Goal: Task Accomplishment & Management: Use online tool/utility

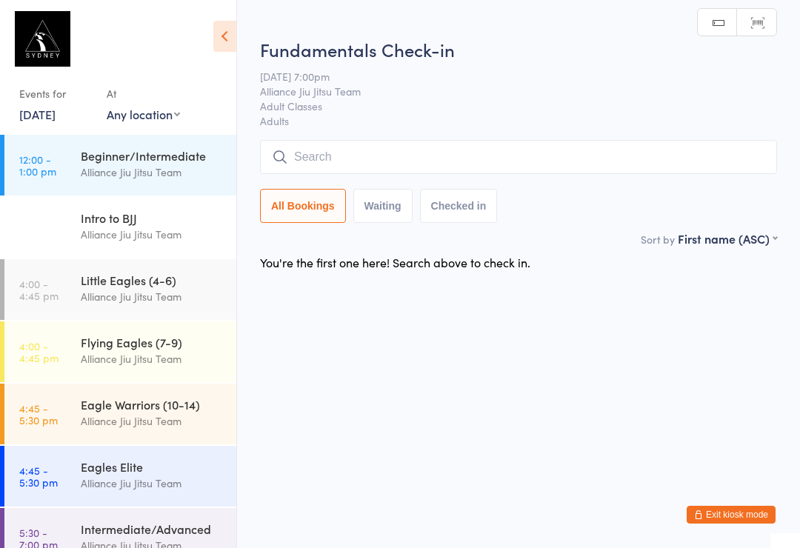
scroll to position [186, 0]
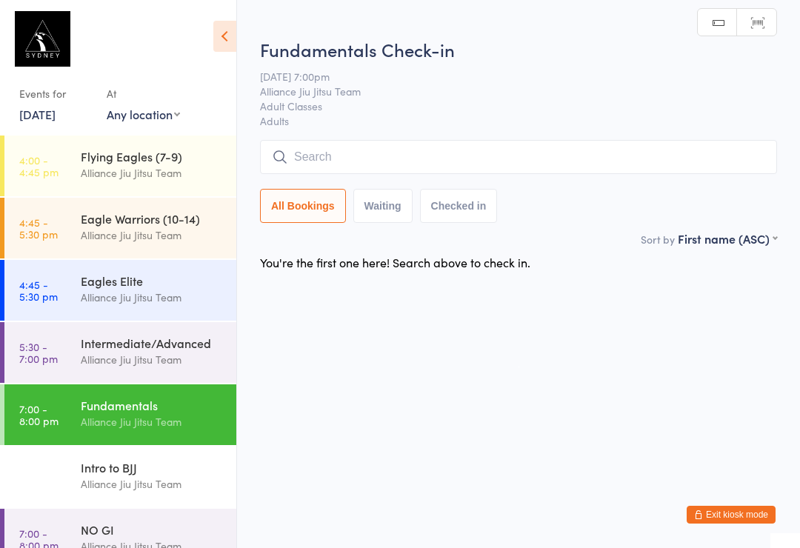
click at [467, 145] on input "search" at bounding box center [518, 157] width 517 height 34
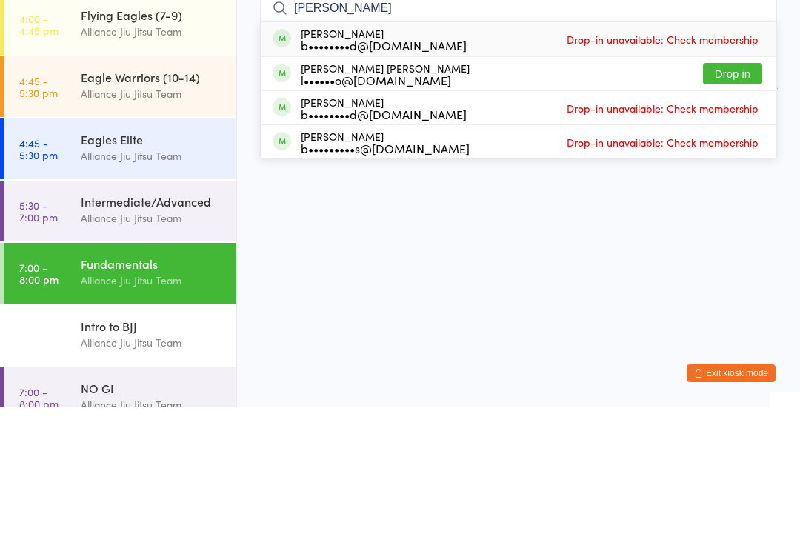
type input "Luiz"
click at [737, 205] on button "Drop in" at bounding box center [732, 215] width 59 height 21
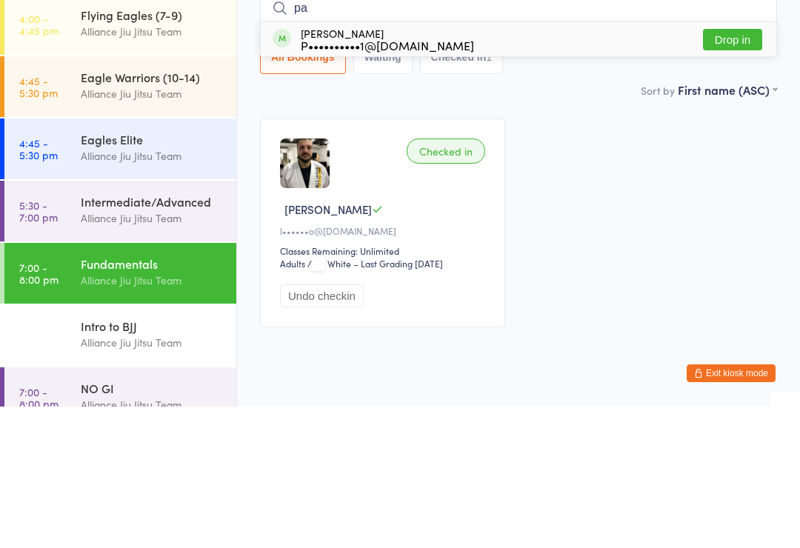
type input "p"
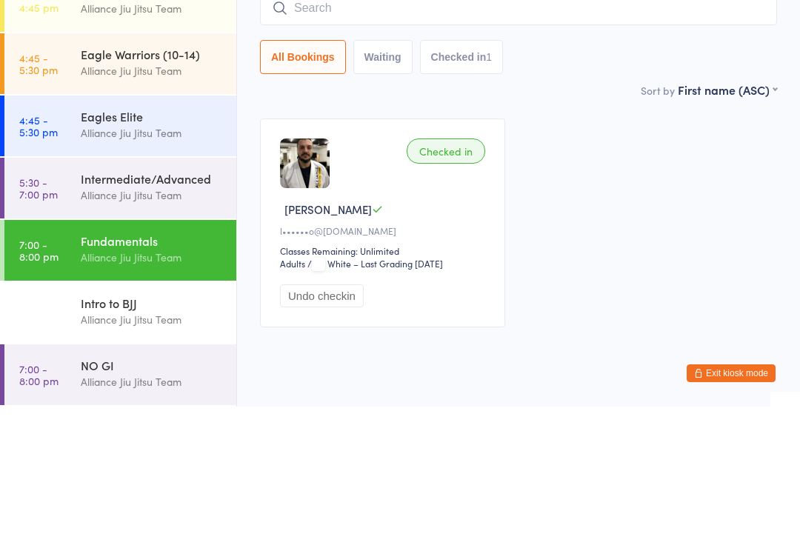
scroll to position [209, 0]
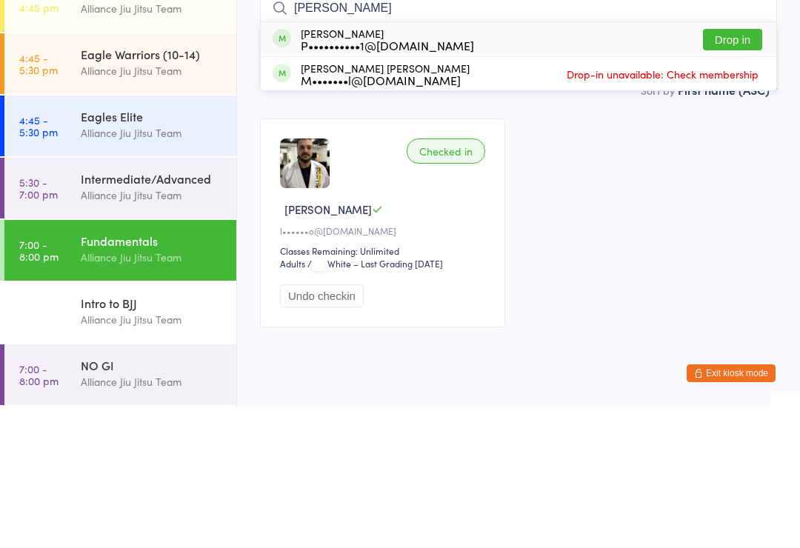
type input "pamel"
click at [728, 170] on button "Drop in" at bounding box center [732, 180] width 59 height 21
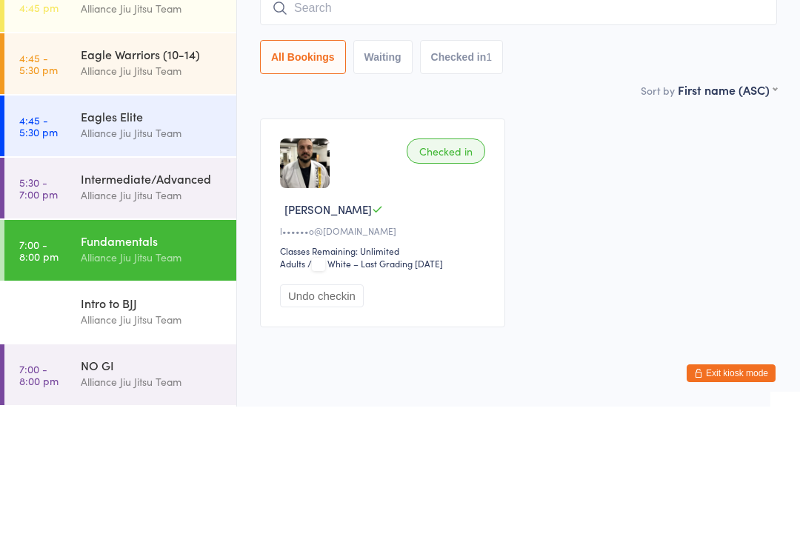
scroll to position [42, 0]
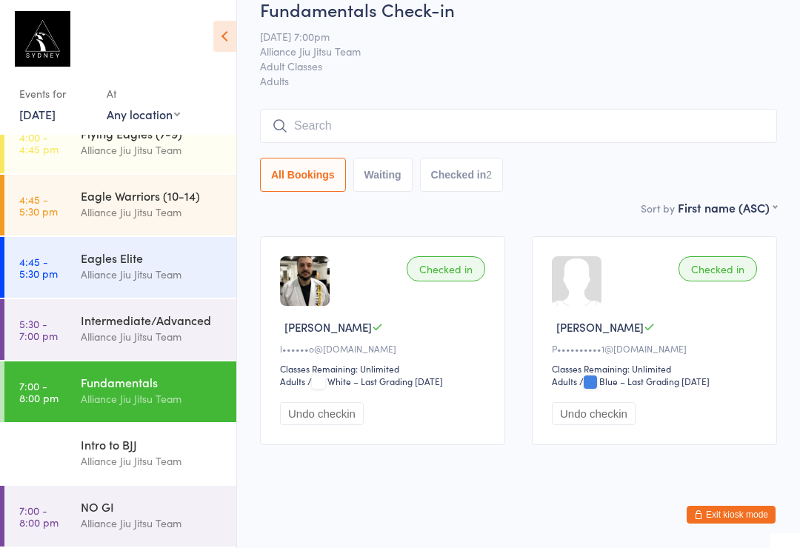
click at [154, 376] on div "Fundamentals" at bounding box center [152, 382] width 143 height 16
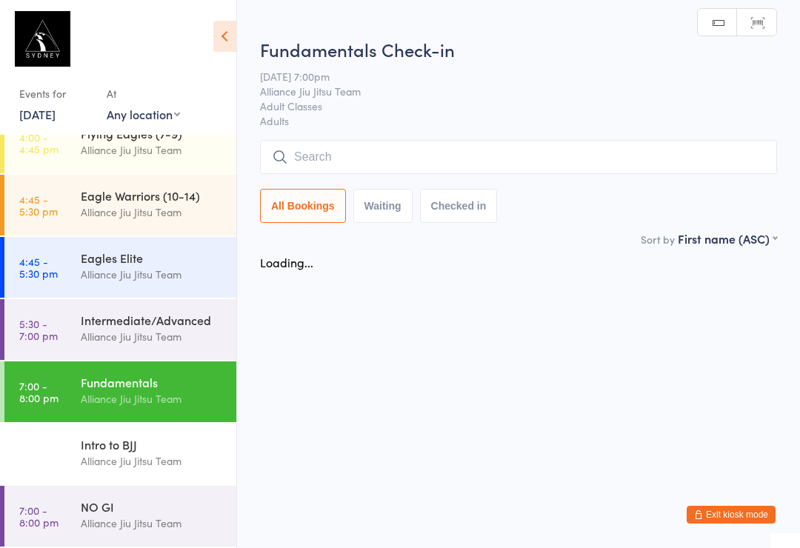
scroll to position [0, 0]
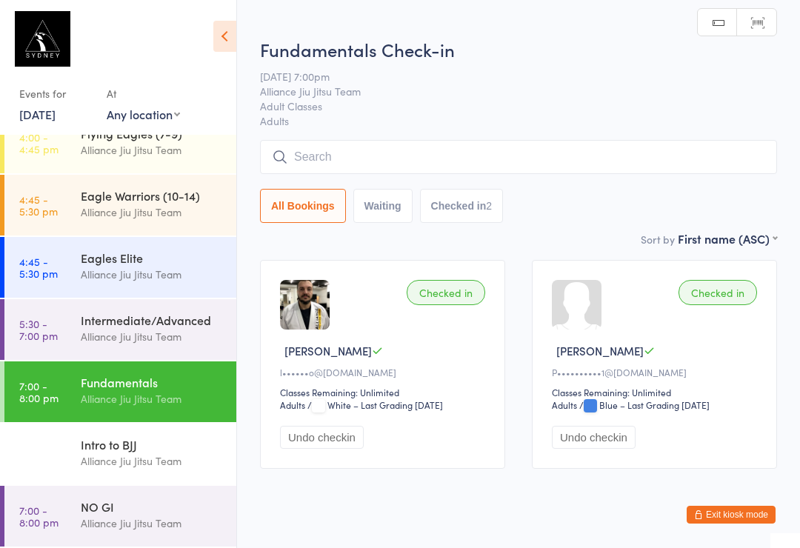
click at [425, 157] on input "search" at bounding box center [518, 157] width 517 height 34
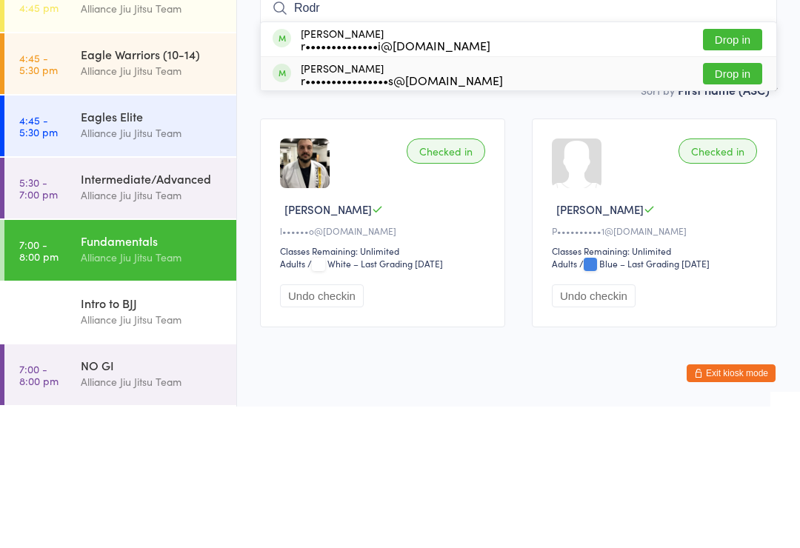
type input "Rodr"
click at [382, 204] on div "Rodrigo Fernandes r••••••••••••••••s@hotmail.com" at bounding box center [402, 216] width 202 height 24
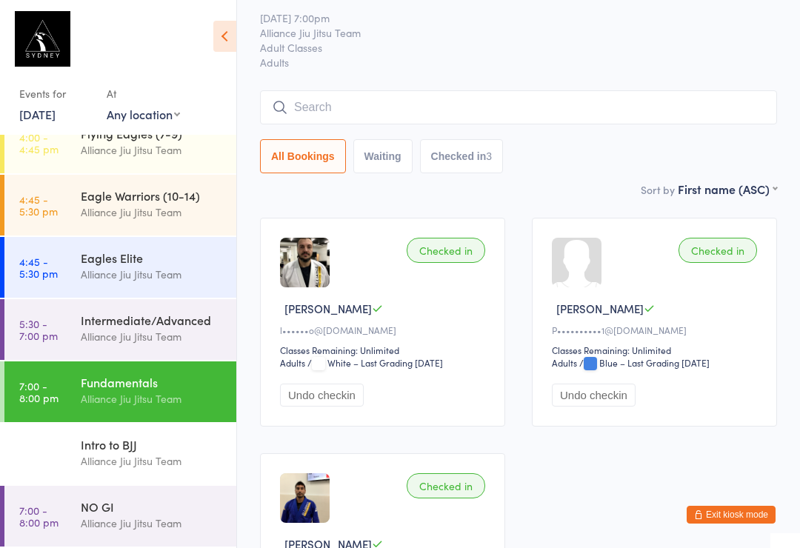
click at [288, 109] on input "search" at bounding box center [518, 107] width 517 height 34
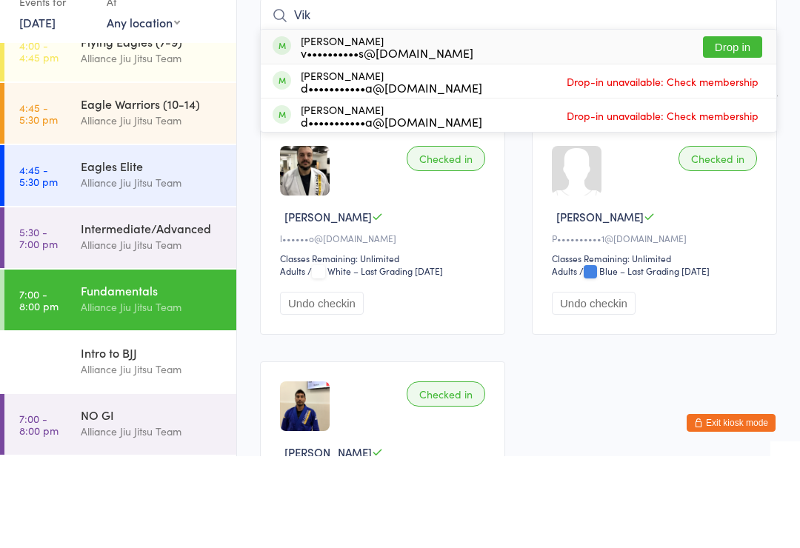
type input "Vik"
click at [356, 139] on div "v••••••••••s@[DOMAIN_NAME]" at bounding box center [387, 145] width 173 height 12
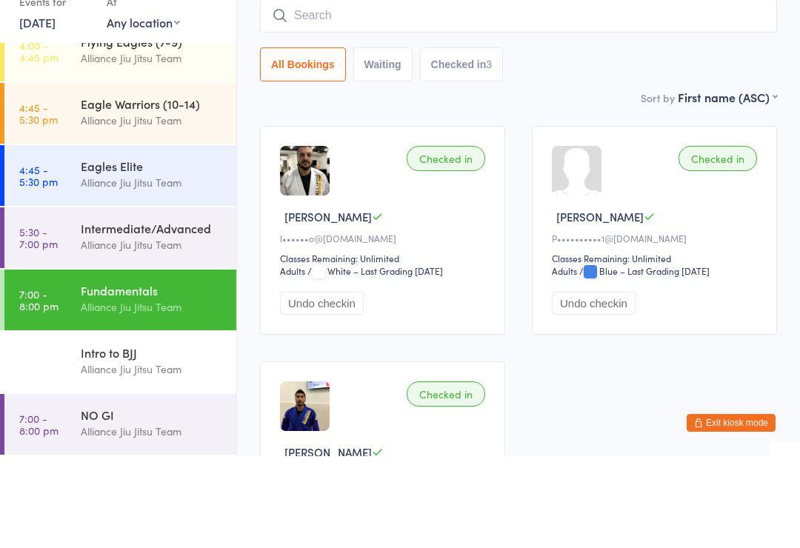
scroll to position [134, 0]
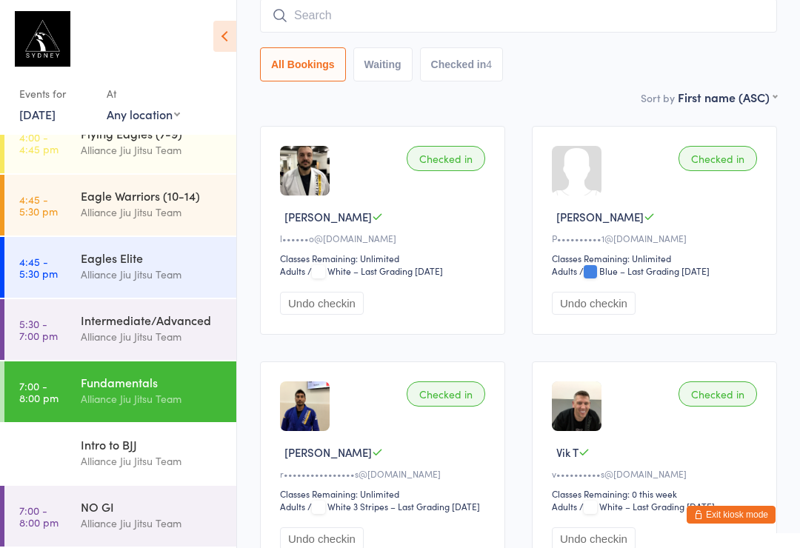
click at [317, 11] on input "search" at bounding box center [518, 16] width 517 height 34
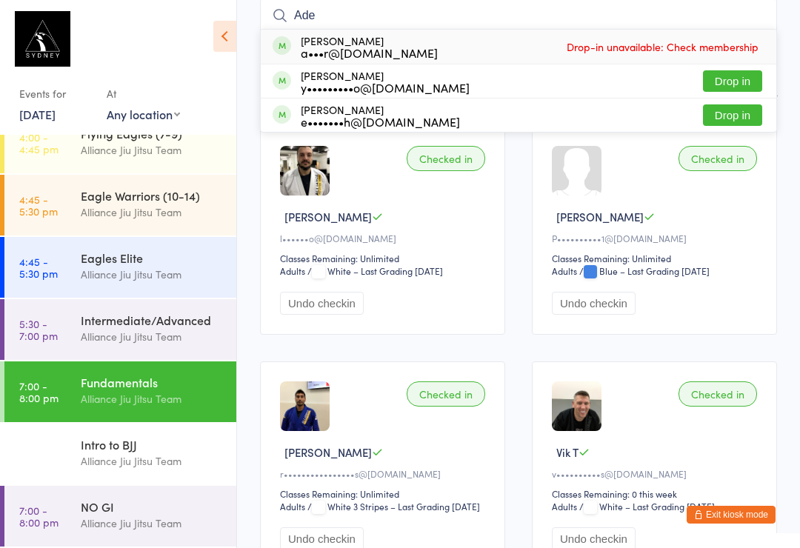
type input "Ade"
click at [726, 112] on button "Drop in" at bounding box center [732, 114] width 59 height 21
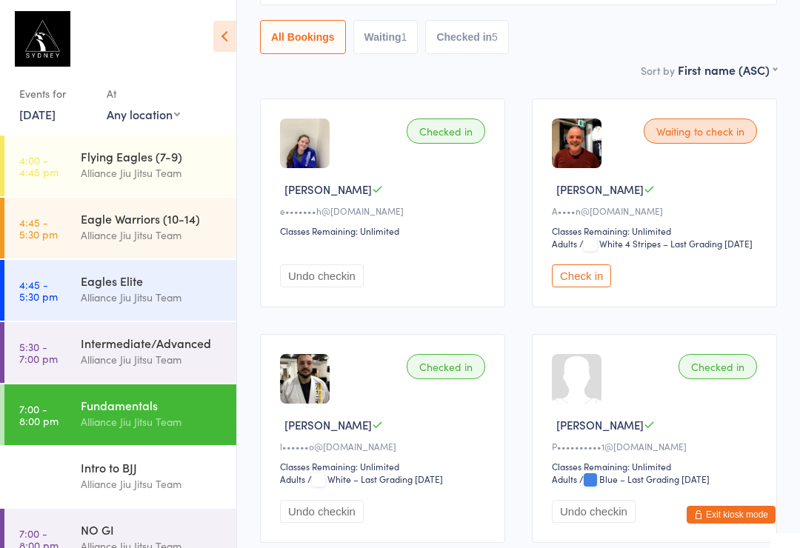
scroll to position [28, 0]
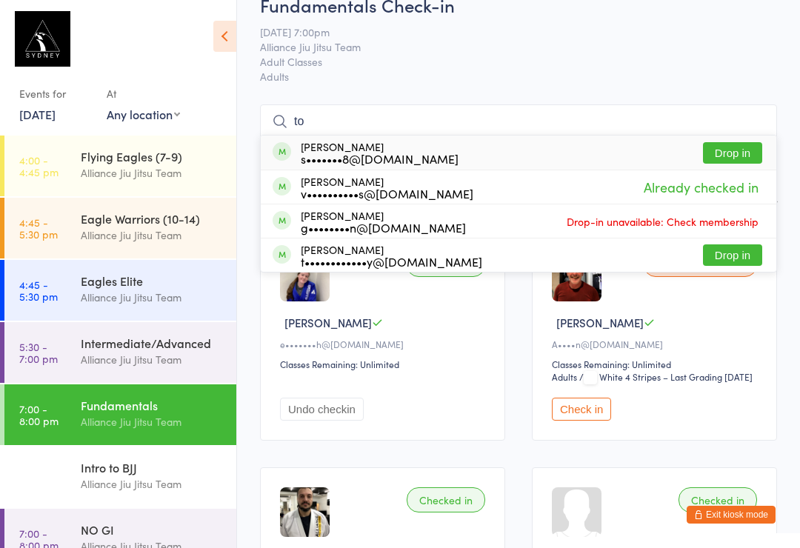
type input "to"
click at [737, 152] on button "Drop in" at bounding box center [732, 152] width 59 height 21
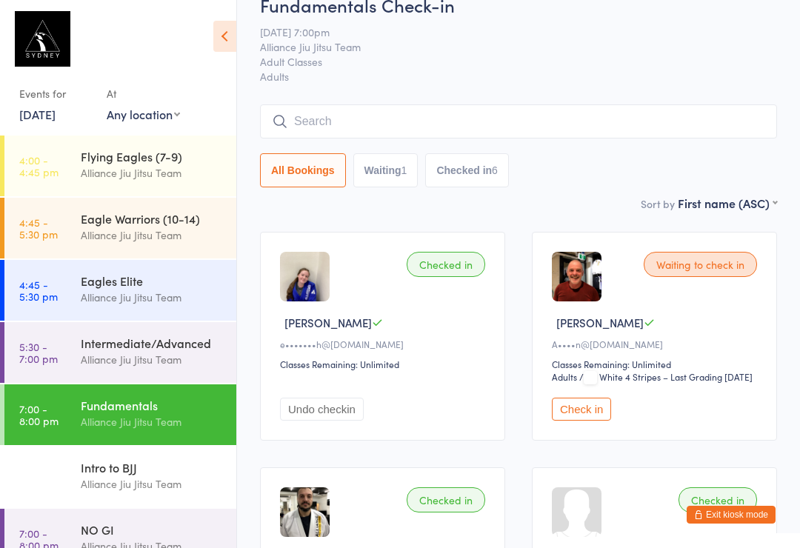
click at [485, 137] on input "search" at bounding box center [518, 121] width 517 height 34
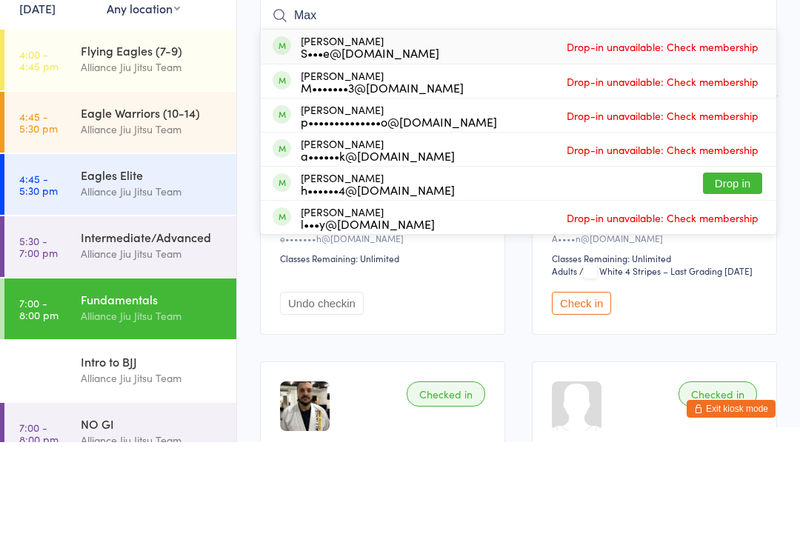
type input "Max"
click at [740, 279] on button "Drop in" at bounding box center [732, 289] width 59 height 21
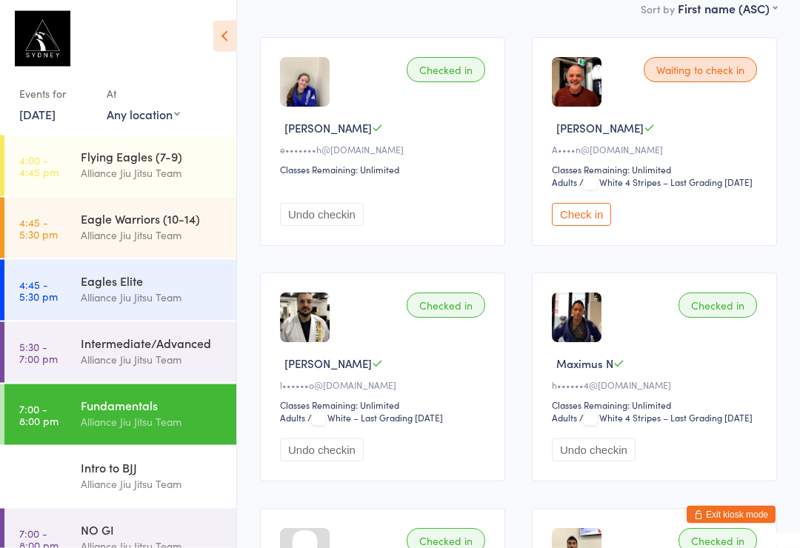
scroll to position [232, 0]
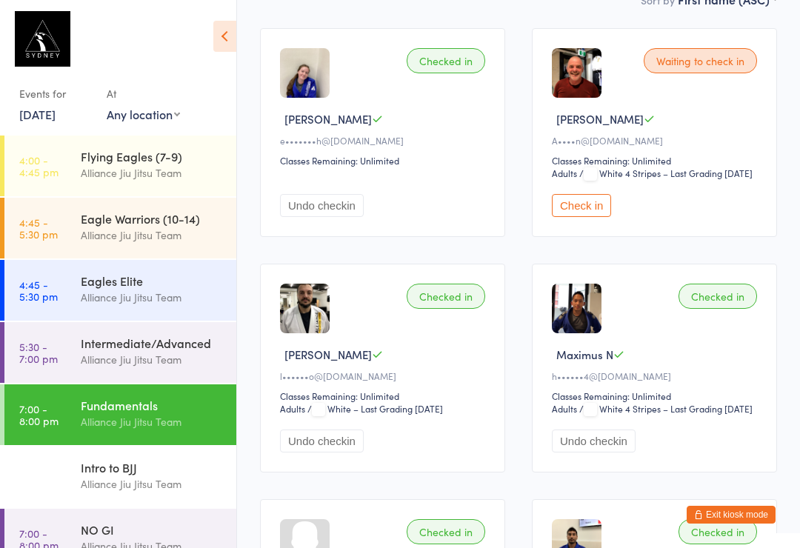
click at [723, 362] on div "Maximus N" at bounding box center [657, 355] width 210 height 16
click at [611, 453] on button "Undo checkin" at bounding box center [594, 441] width 84 height 23
click at [130, 537] on div "NO GI" at bounding box center [152, 530] width 143 height 16
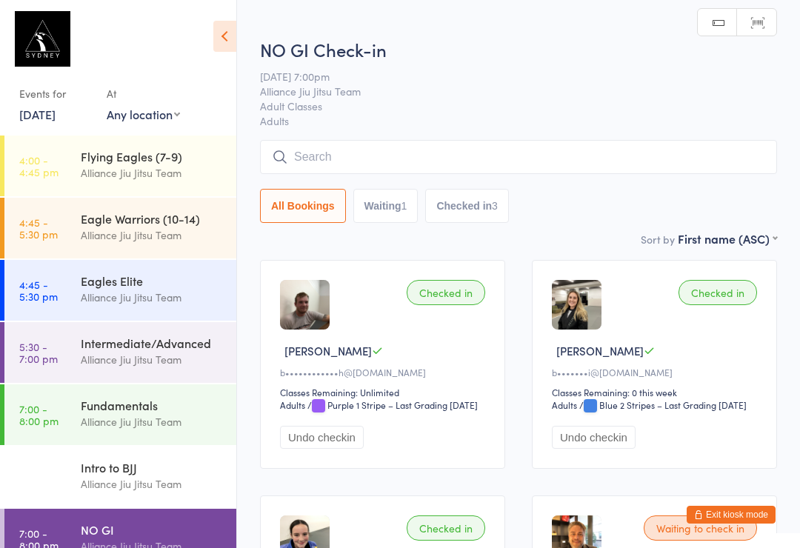
click at [593, 150] on input "search" at bounding box center [518, 157] width 517 height 34
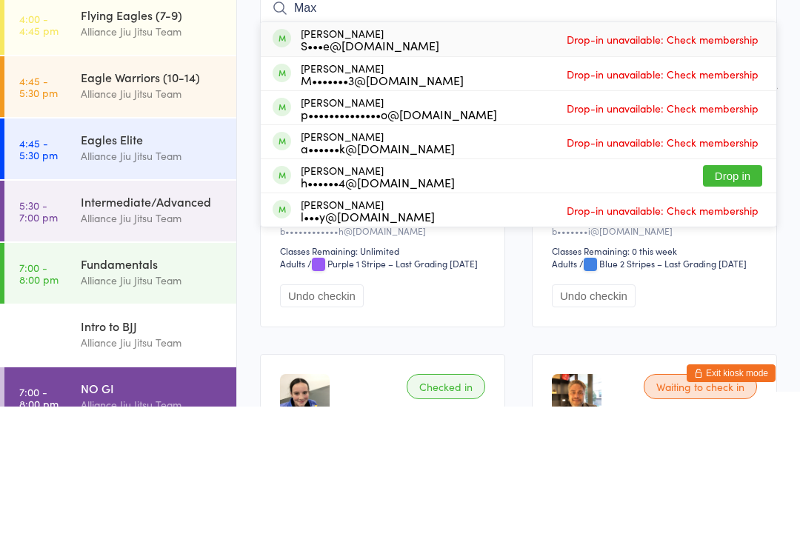
type input "Max"
click at [740, 307] on button "Drop in" at bounding box center [732, 317] width 59 height 21
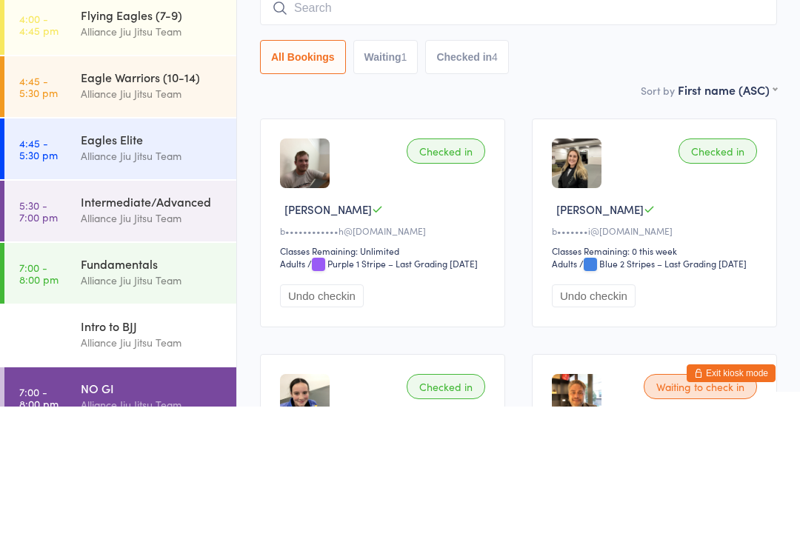
scroll to position [142, 0]
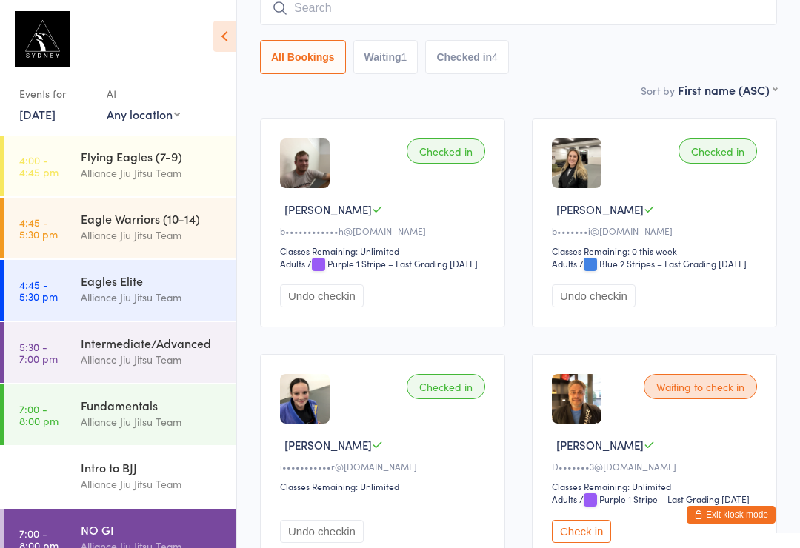
click at [738, 521] on button "Exit kiosk mode" at bounding box center [731, 515] width 89 height 18
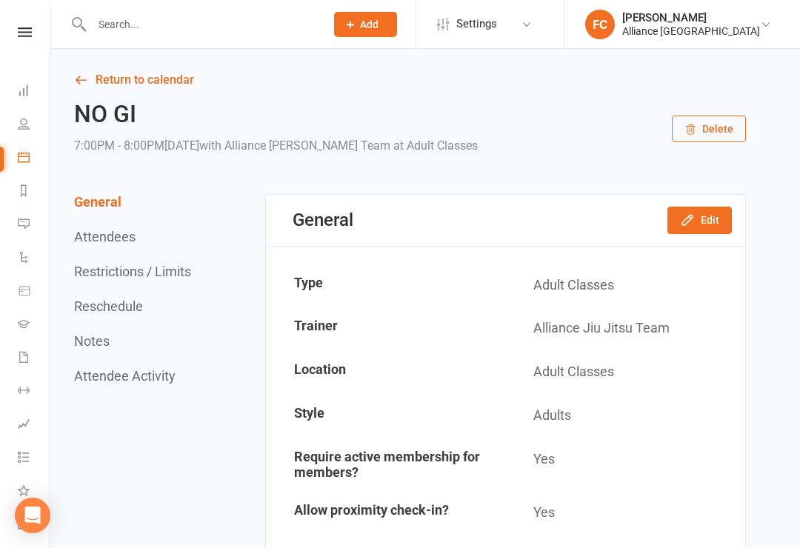
click at [13, 36] on link at bounding box center [25, 32] width 53 height 10
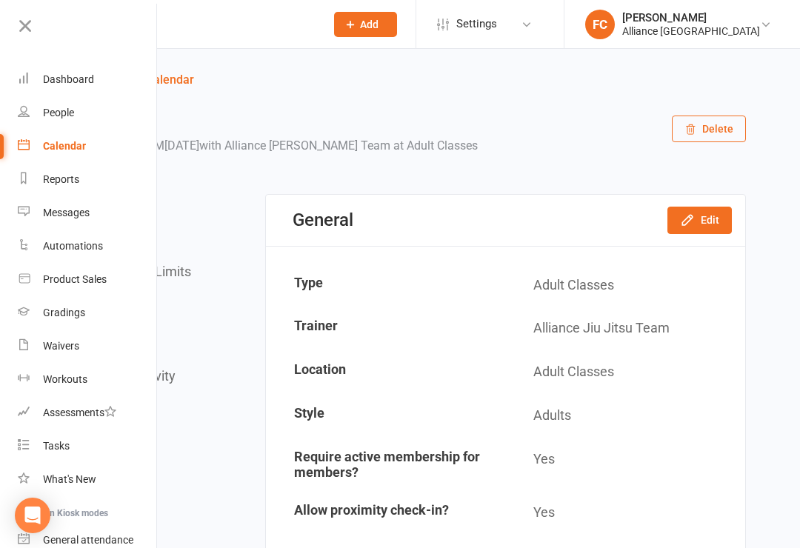
click at [36, 83] on link "Dashboard" at bounding box center [88, 79] width 140 height 33
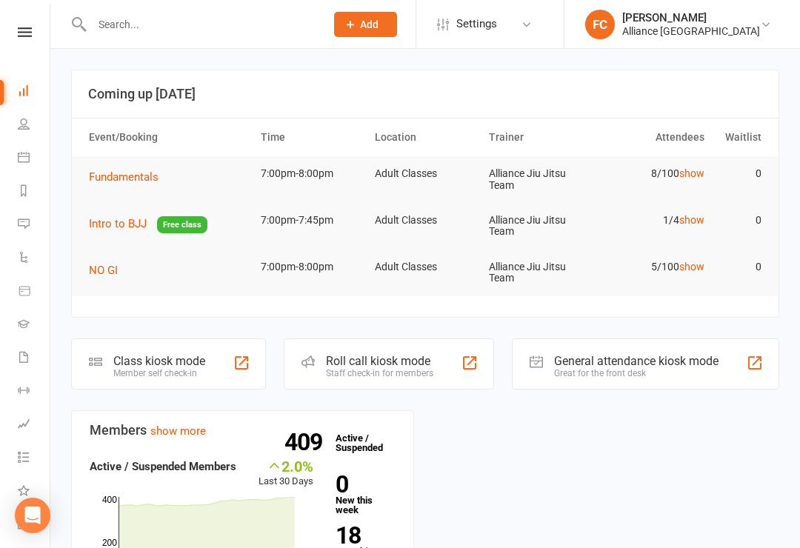
click at [27, 158] on icon at bounding box center [24, 157] width 12 height 12
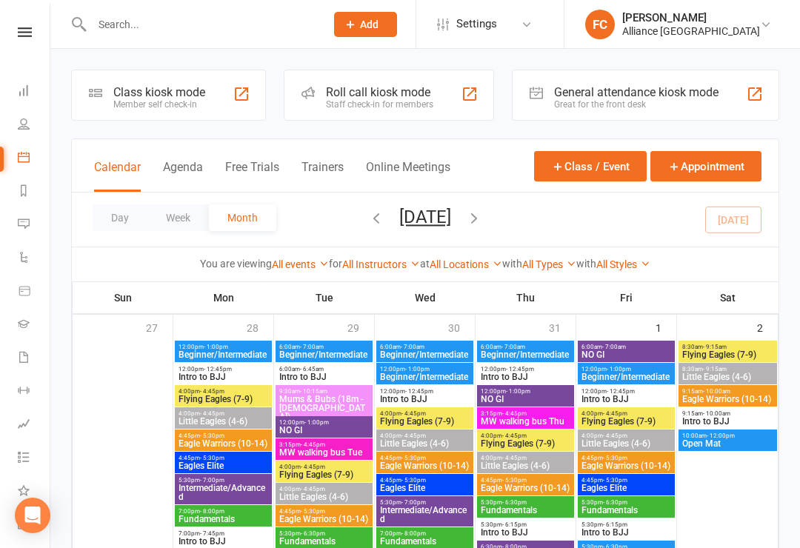
click at [136, 107] on div "Member self check-in" at bounding box center [159, 104] width 92 height 10
